Goal: Task Accomplishment & Management: Complete application form

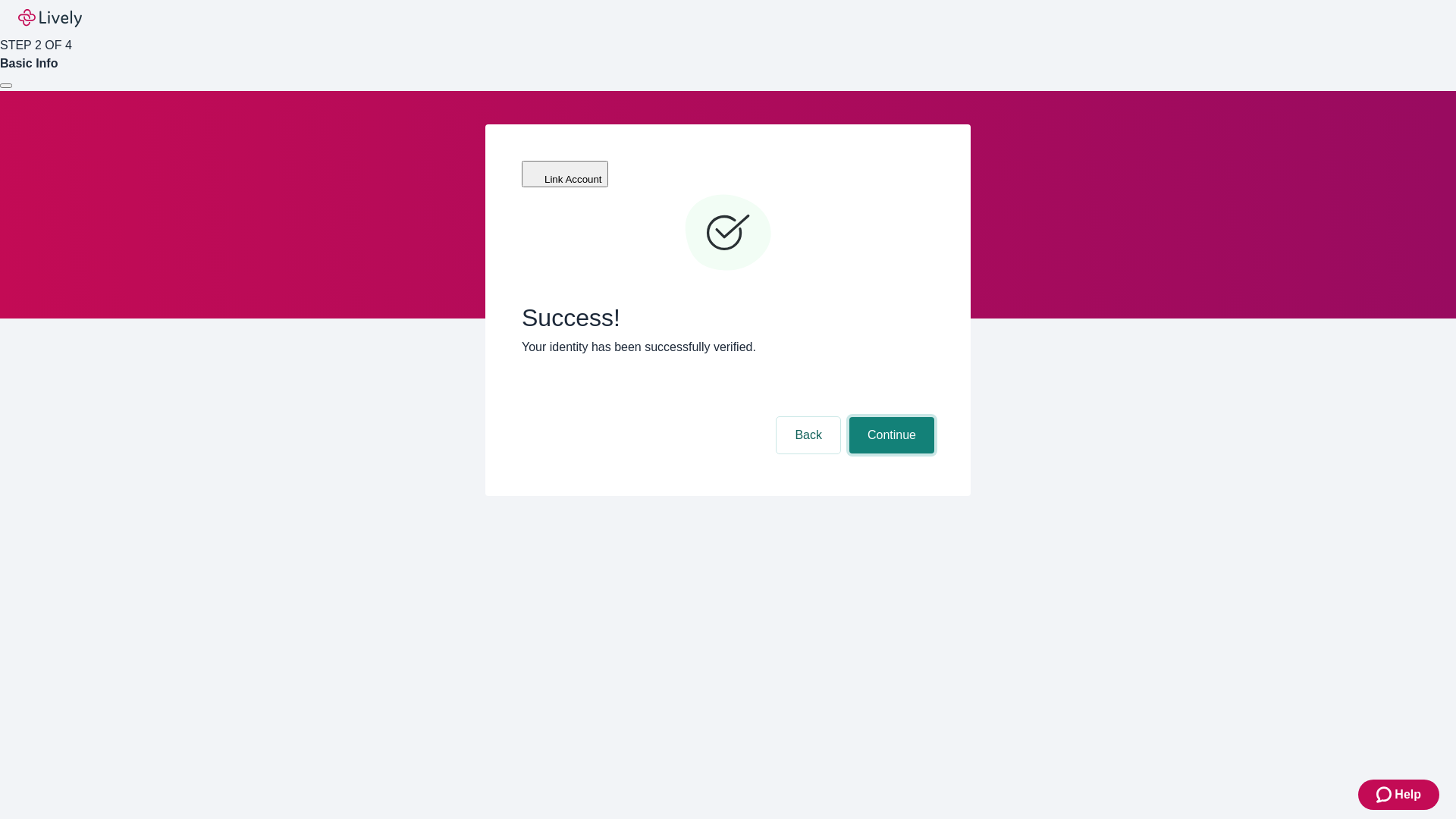
click at [890, 417] on button "Continue" at bounding box center [892, 435] width 85 height 37
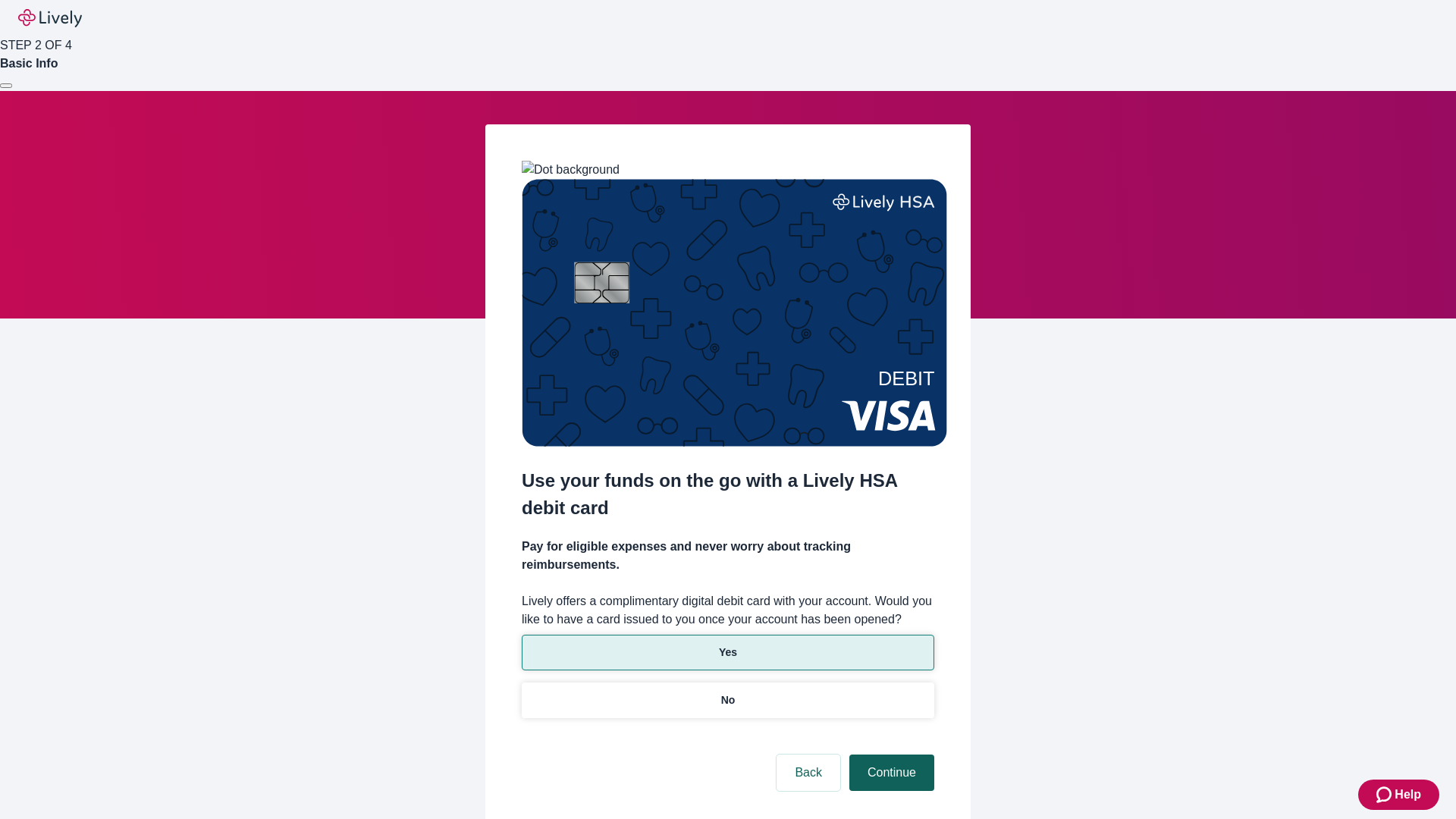
click at [728, 693] on p "No" at bounding box center [728, 700] width 14 height 16
click at [890, 755] on button "Continue" at bounding box center [892, 773] width 85 height 37
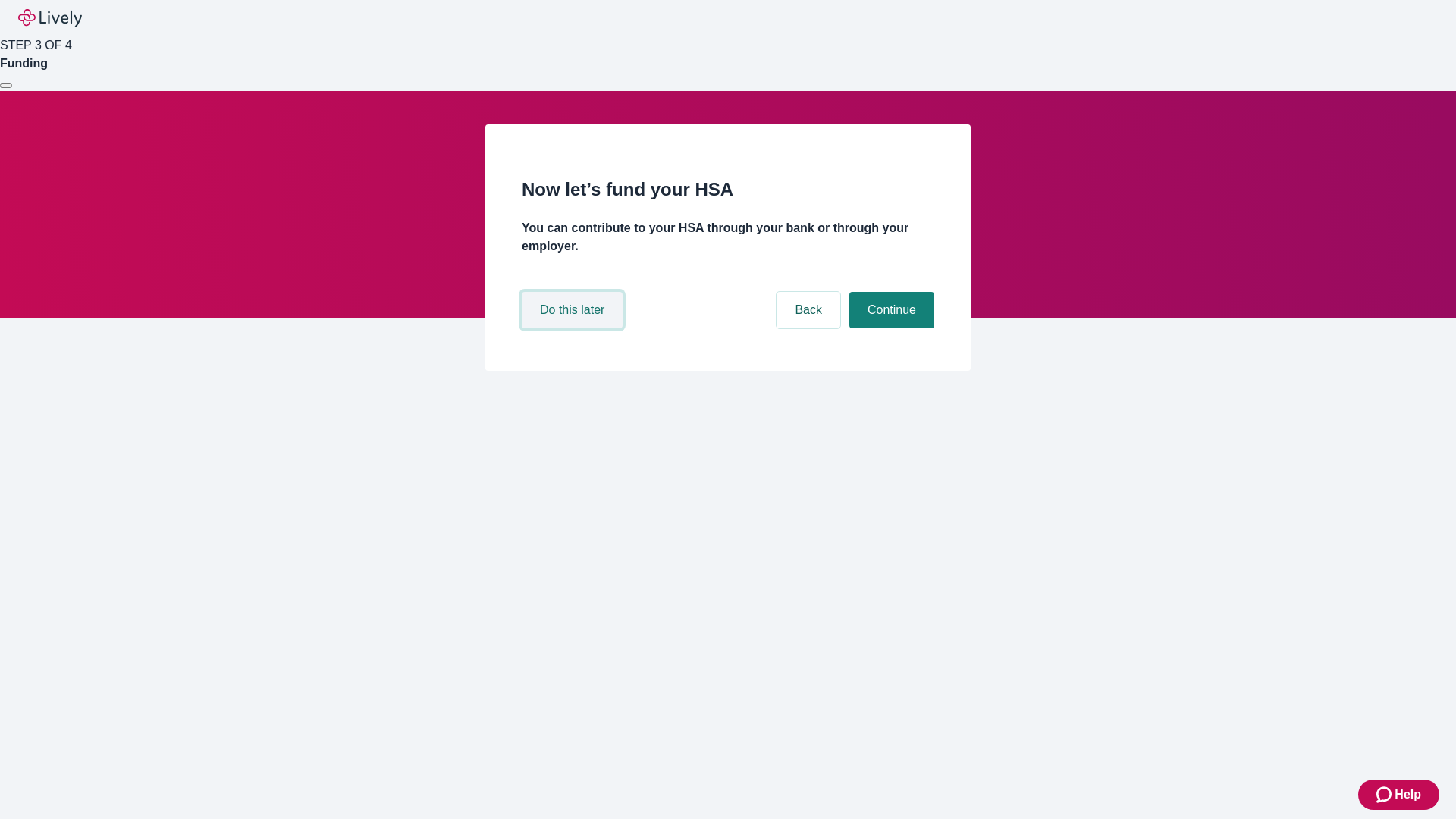
click at [574, 328] on button "Do this later" at bounding box center [572, 309] width 101 height 37
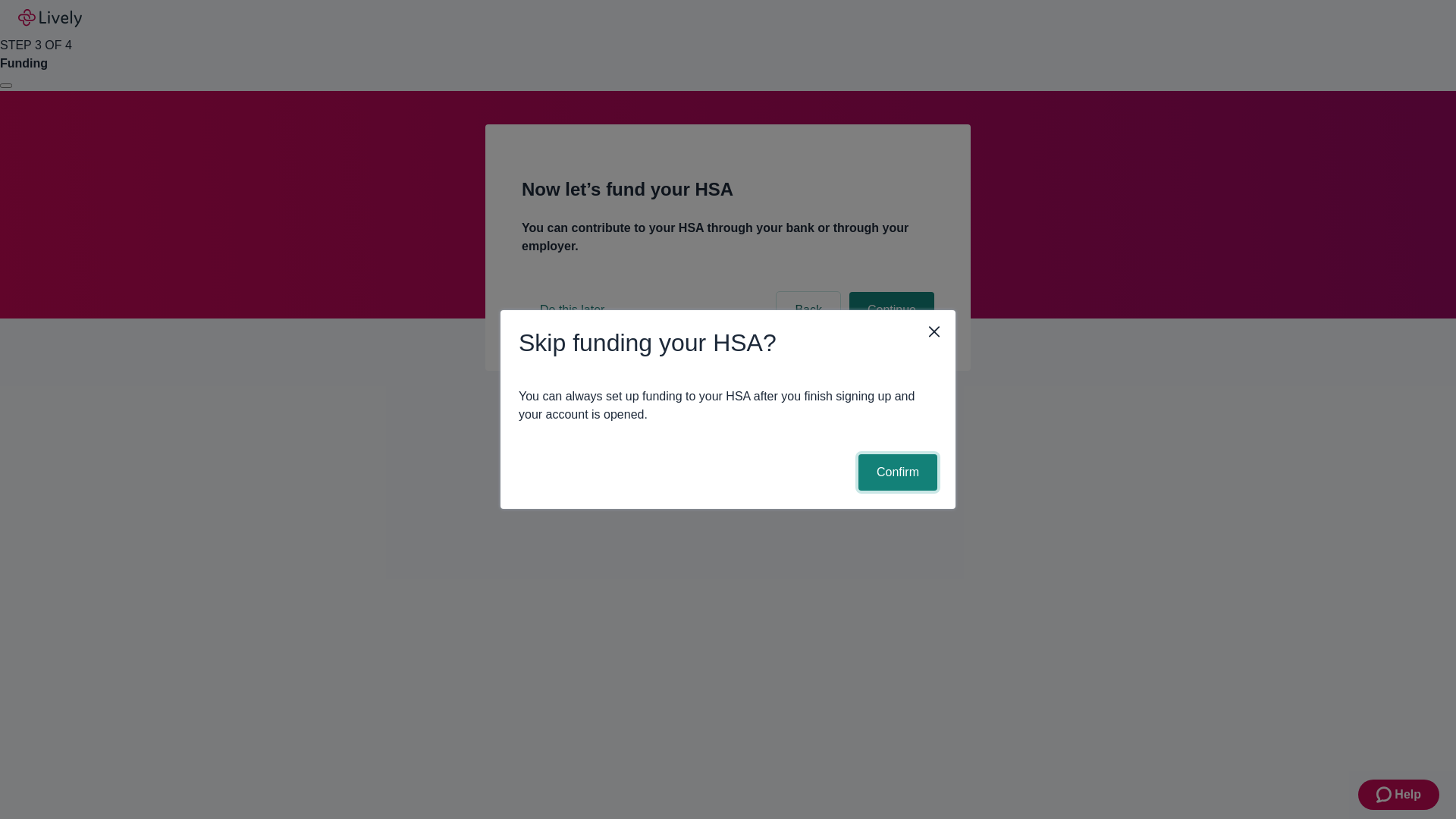
click at [895, 473] on button "Confirm" at bounding box center [898, 472] width 79 height 37
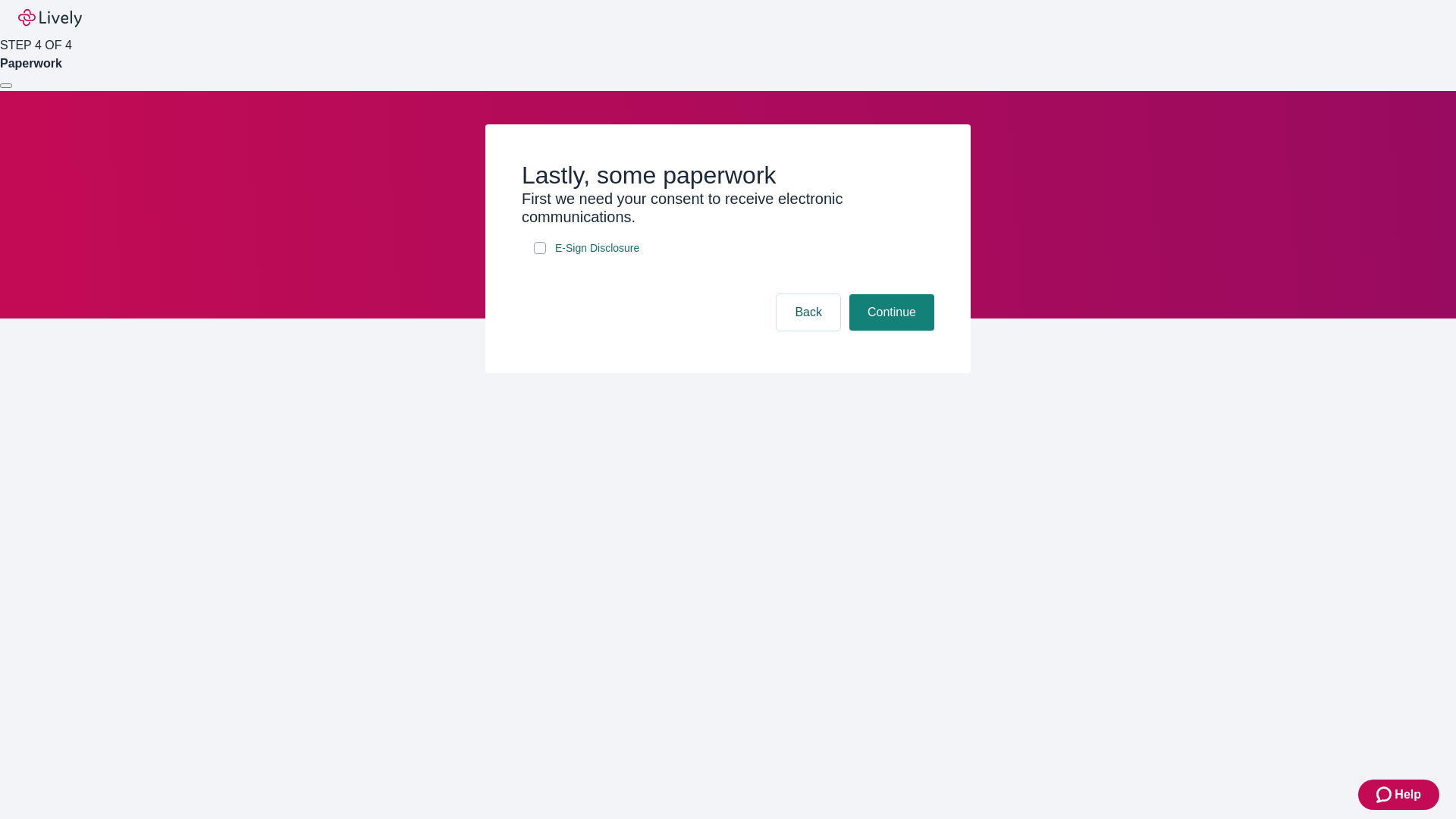
click at [540, 254] on input "E-Sign Disclosure" at bounding box center [540, 247] width 12 height 12
checkbox input "true"
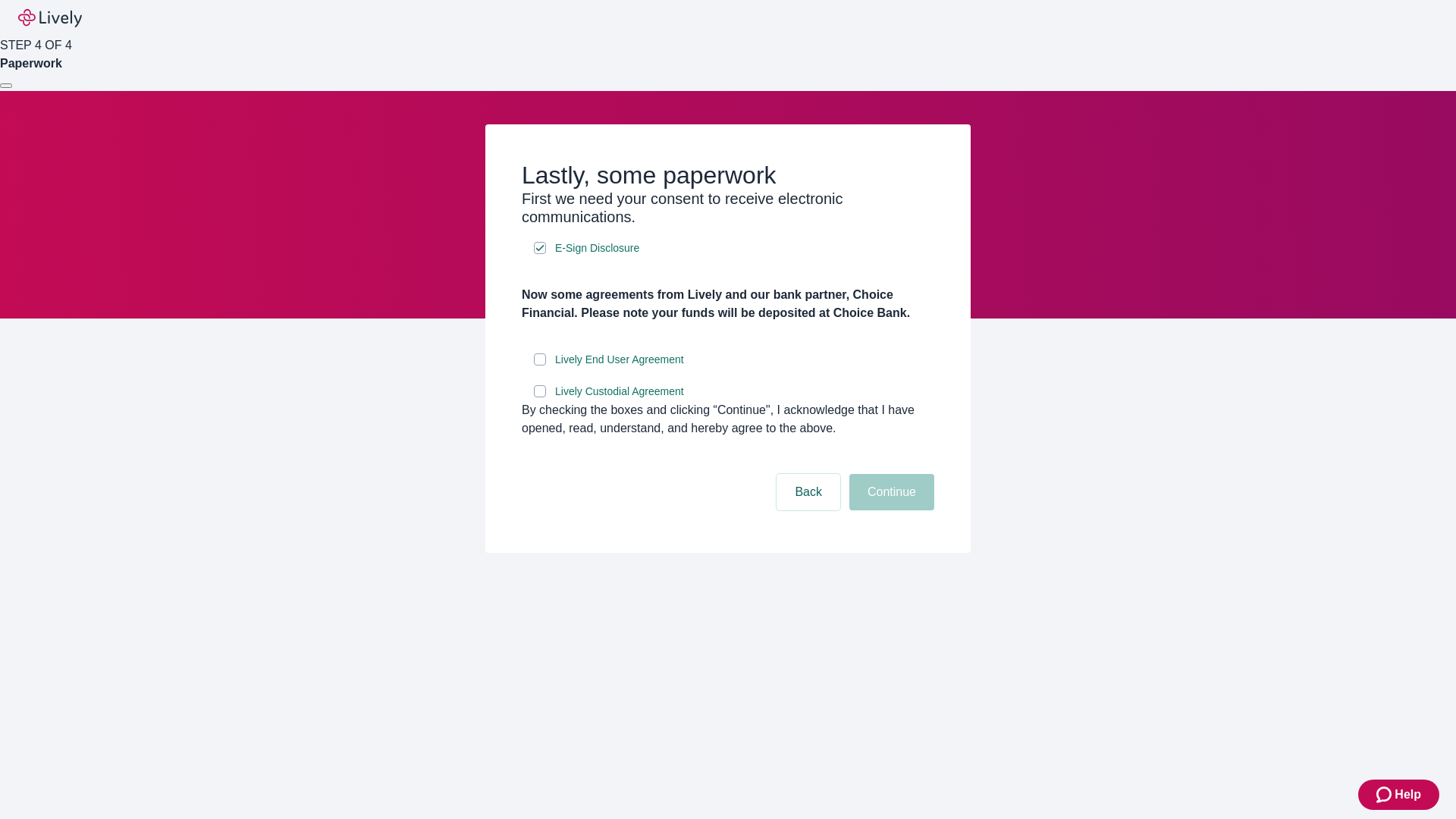
click at [540, 365] on input "Lively End User Agreement" at bounding box center [540, 359] width 12 height 12
checkbox input "true"
click at [540, 397] on input "Lively Custodial Agreement" at bounding box center [540, 391] width 12 height 12
checkbox input "true"
click at [890, 510] on button "Continue" at bounding box center [892, 492] width 85 height 37
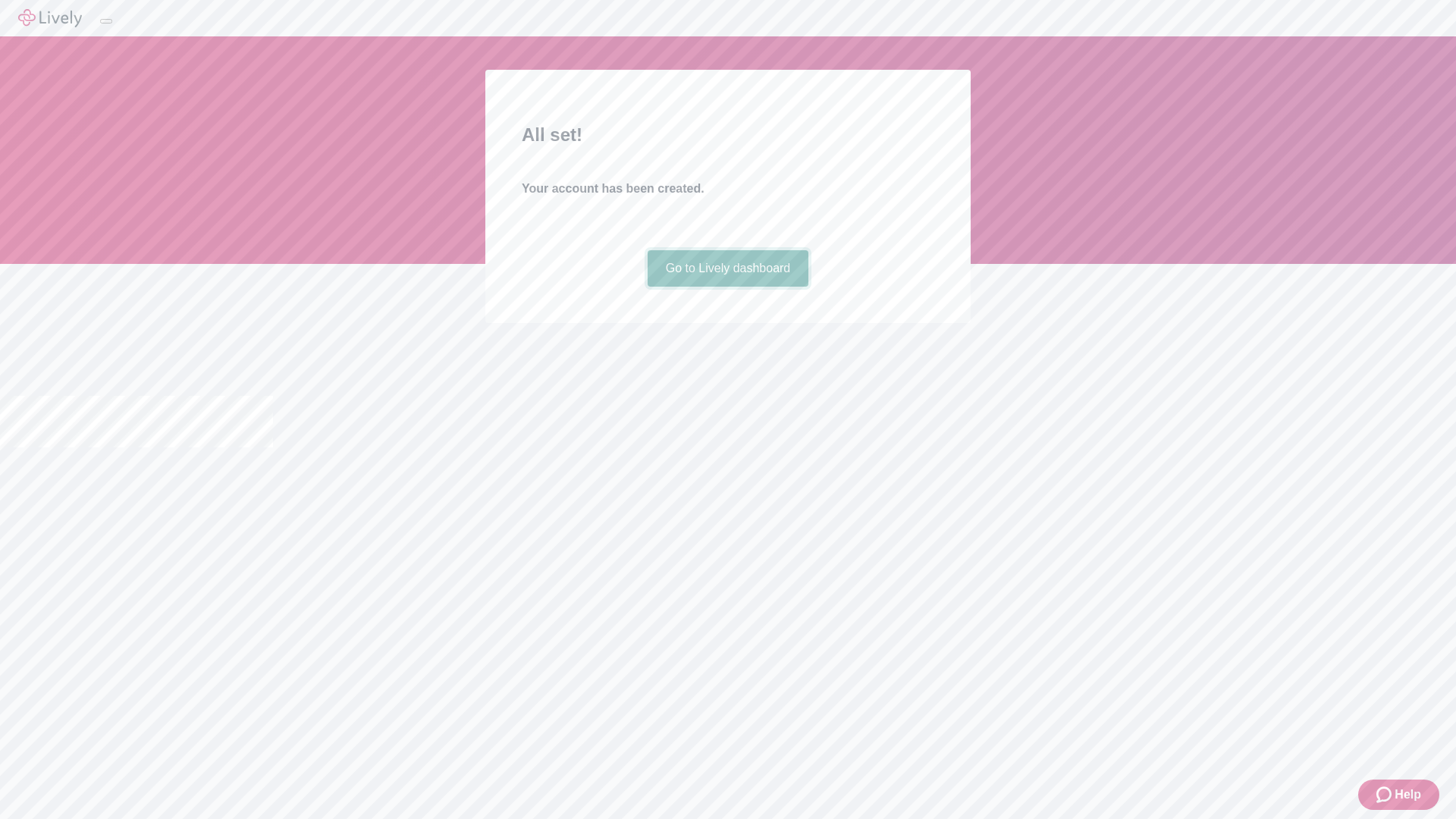
click at [728, 287] on link "Go to Lively dashboard" at bounding box center [728, 268] width 161 height 37
